Goal: Navigation & Orientation: Understand site structure

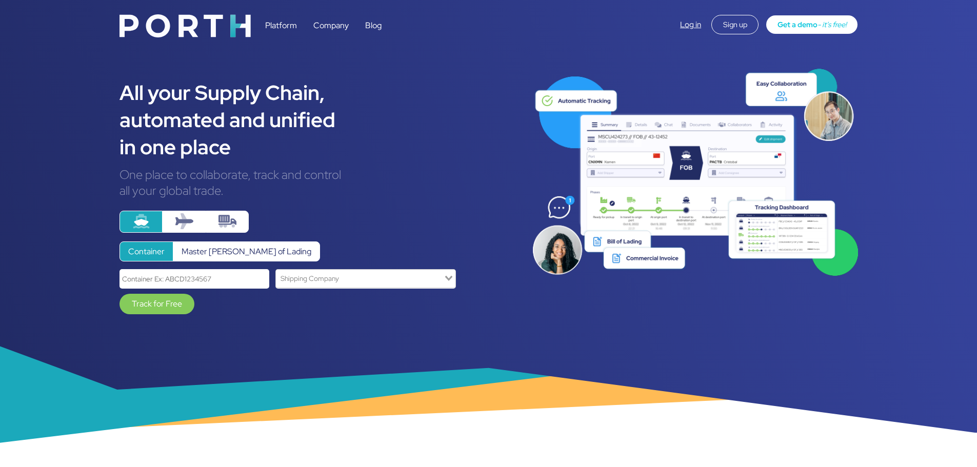
click at [284, 29] on link "Platform" at bounding box center [281, 25] width 32 height 11
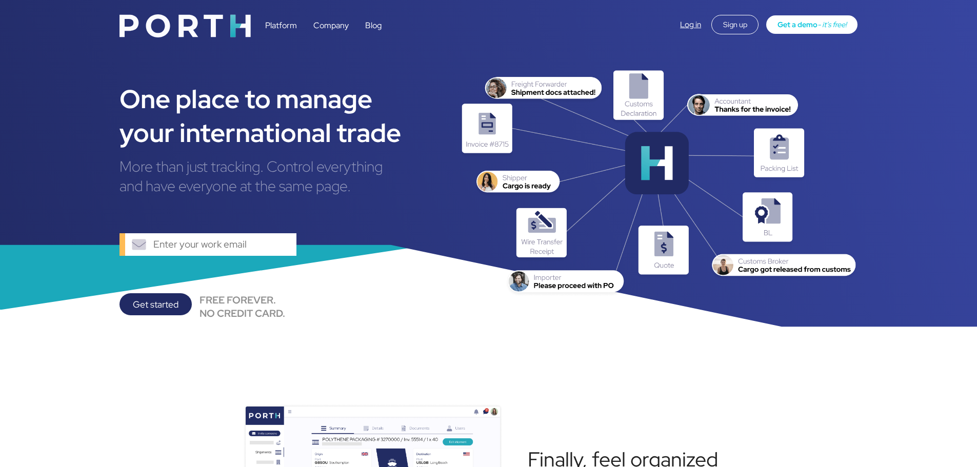
click at [321, 23] on link "Company" at bounding box center [330, 25] width 35 height 11
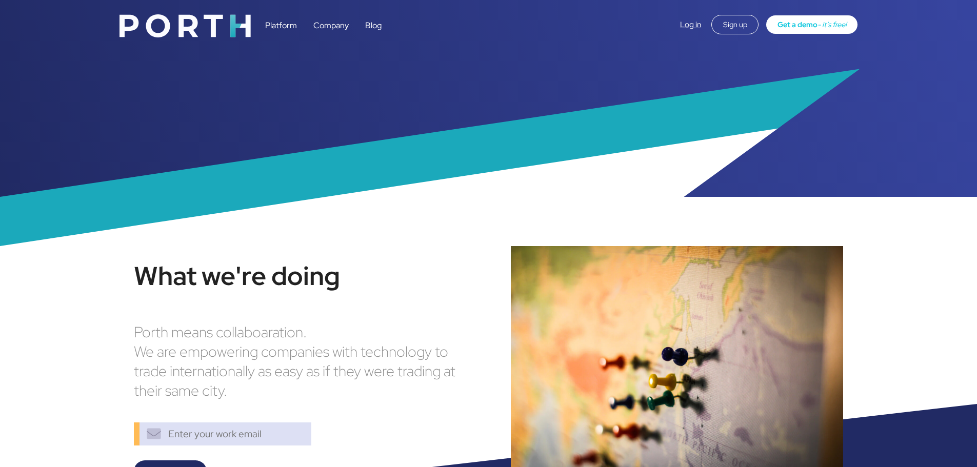
click at [276, 22] on link "Platform" at bounding box center [281, 25] width 32 height 11
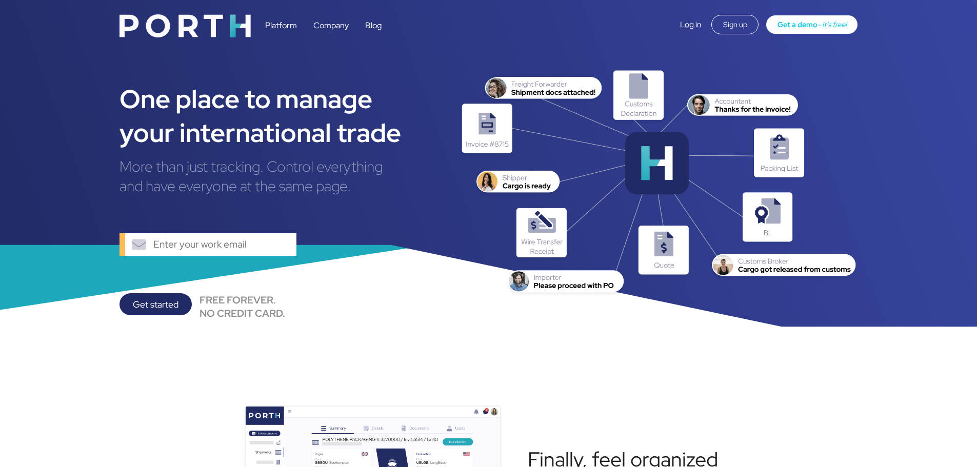
click at [285, 24] on link "Platform" at bounding box center [281, 25] width 32 height 11
click at [334, 22] on link "Company" at bounding box center [330, 25] width 35 height 11
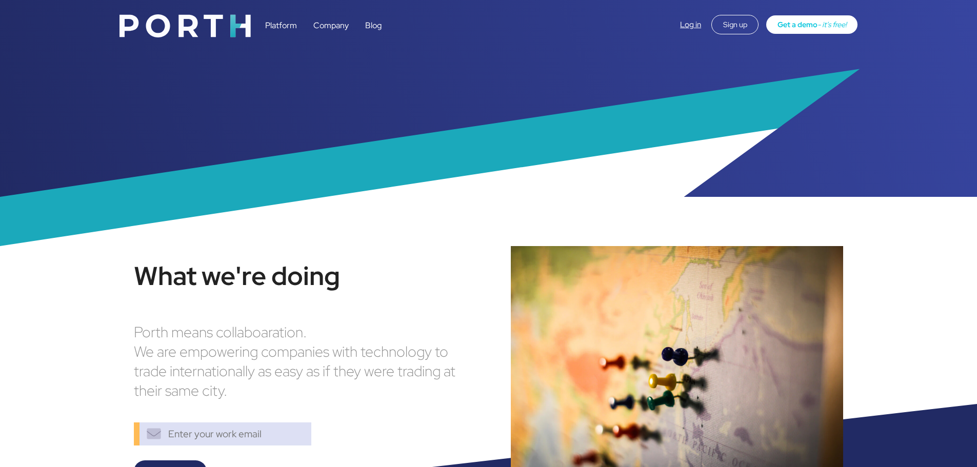
click at [276, 22] on link "Platform" at bounding box center [281, 25] width 32 height 11
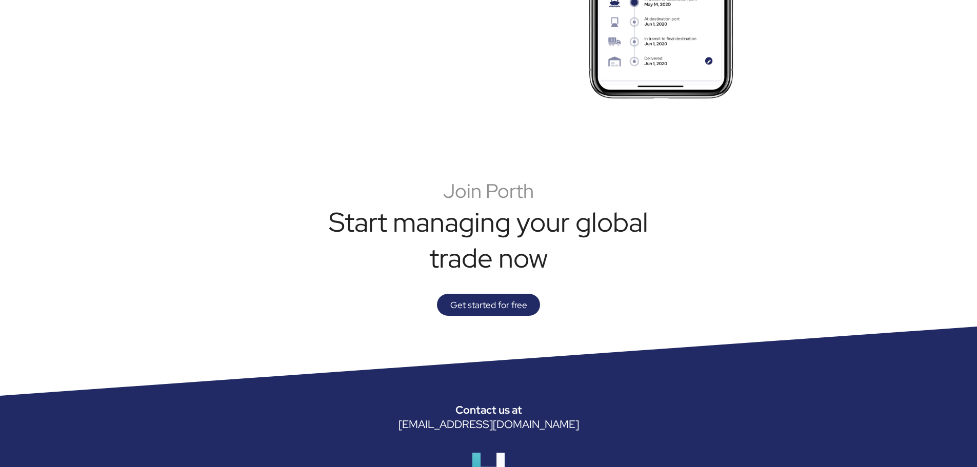
scroll to position [2269, 0]
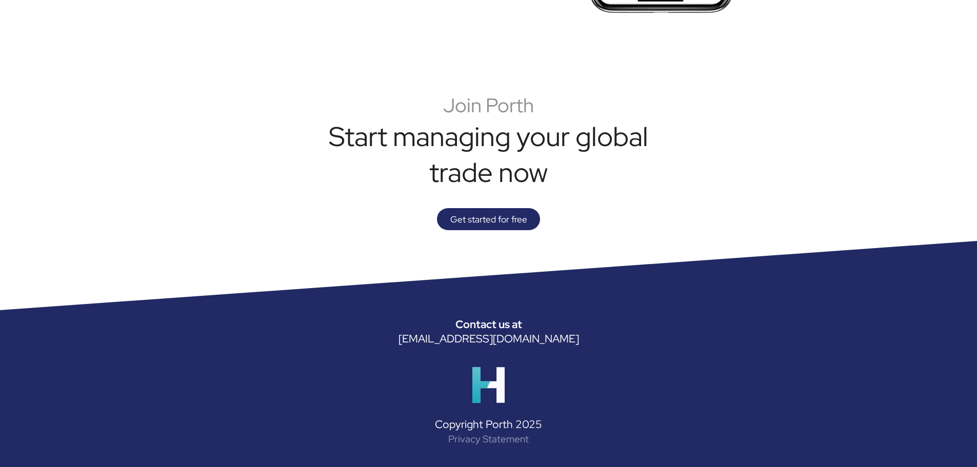
click at [488, 440] on link "Privacy Statement" at bounding box center [488, 439] width 81 height 13
